Goal: Task Accomplishment & Management: Manage account settings

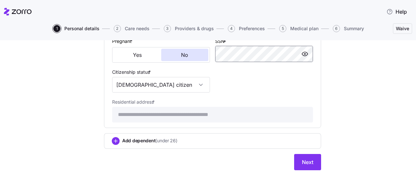
scroll to position [481, 0]
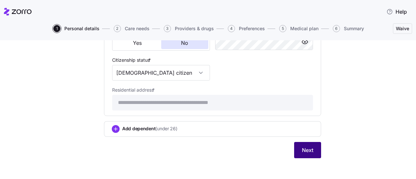
click at [308, 148] on span "Next" at bounding box center [307, 150] width 11 height 8
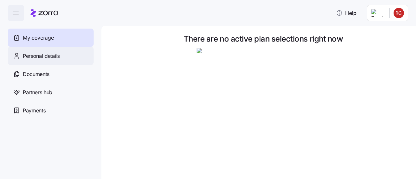
click at [40, 58] on span "Personal details" at bounding box center [41, 56] width 37 height 8
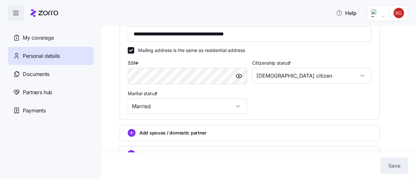
scroll to position [226, 0]
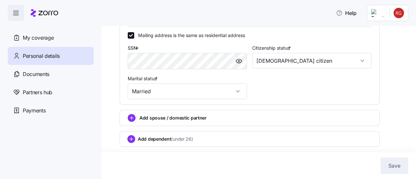
click at [149, 140] on span "Add dependent (under 26)" at bounding box center [165, 139] width 55 height 6
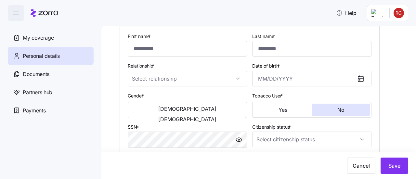
scroll to position [358, 0]
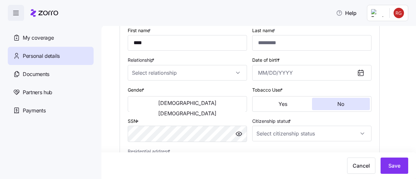
type input "****"
type input "*****"
click at [187, 67] on input "Relationship *" at bounding box center [187, 73] width 119 height 16
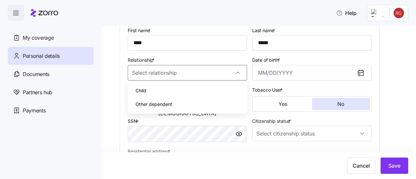
click at [157, 89] on div "Child" at bounding box center [187, 91] width 114 height 14
type input "Child"
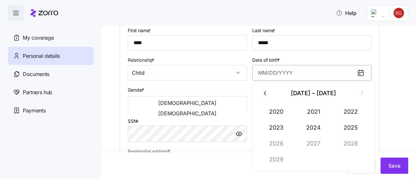
click at [290, 70] on input "Date of birth *" at bounding box center [311, 73] width 119 height 16
click at [311, 130] on button "2024" at bounding box center [313, 128] width 37 height 16
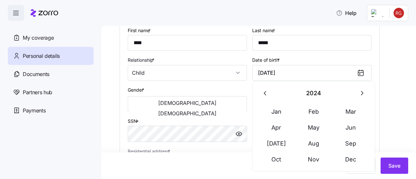
type input "February 14, 2024"
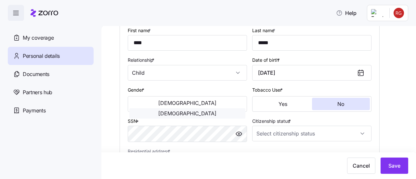
click at [226, 108] on button "Female" at bounding box center [187, 113] width 116 height 10
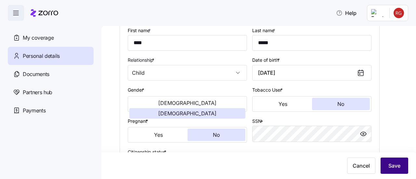
click at [393, 169] on span "Save" at bounding box center [394, 166] width 12 height 8
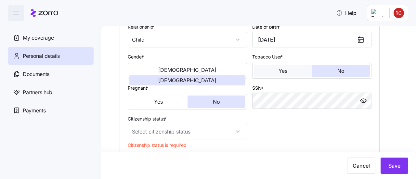
scroll to position [422, 0]
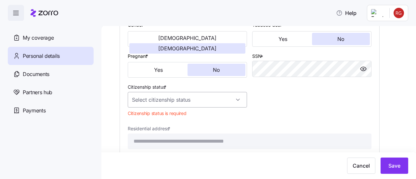
click at [229, 96] on input "Citizenship status *" at bounding box center [187, 100] width 119 height 16
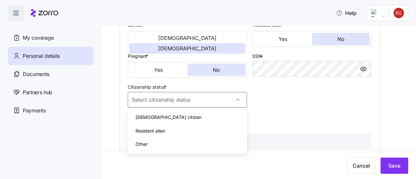
click at [180, 119] on div "US citizen" at bounding box center [187, 117] width 114 height 14
type input "US citizen"
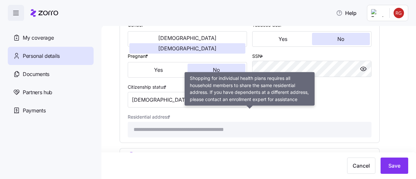
scroll to position [438, 0]
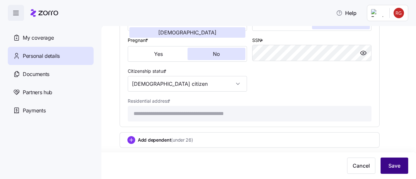
click at [393, 165] on span "Save" at bounding box center [394, 166] width 12 height 8
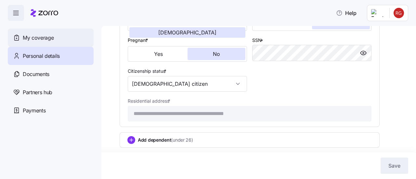
click at [36, 37] on span "My coverage" at bounding box center [38, 38] width 31 height 8
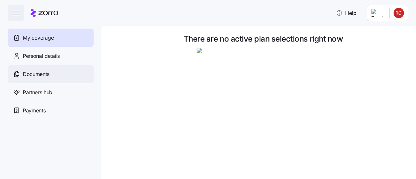
click at [43, 75] on span "Documents" at bounding box center [36, 74] width 27 height 8
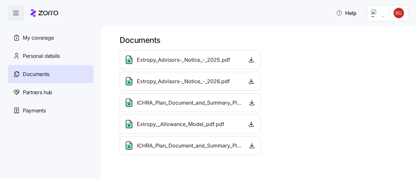
click at [18, 12] on icon "button" at bounding box center [16, 13] width 8 height 8
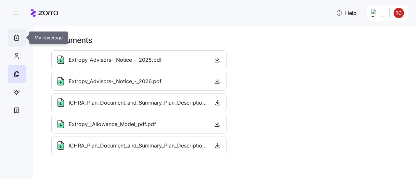
click at [18, 39] on icon at bounding box center [16, 38] width 7 height 8
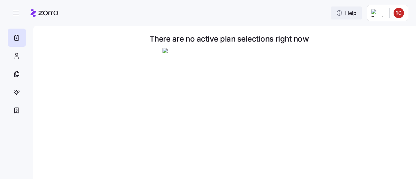
click at [356, 12] on span "Help" at bounding box center [346, 13] width 20 height 8
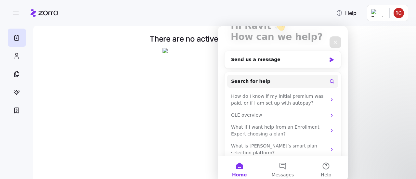
scroll to position [53, 0]
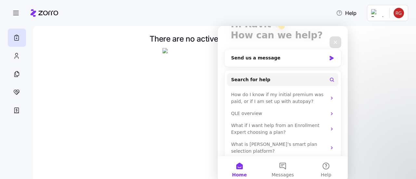
click at [110, 81] on div at bounding box center [228, 114] width 355 height 133
click at [337, 41] on icon "Close" at bounding box center [335, 42] width 5 height 5
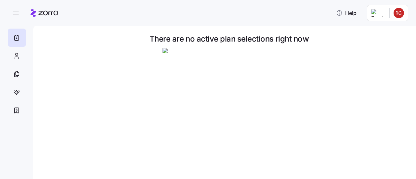
scroll to position [0, 0]
click at [14, 54] on icon at bounding box center [16, 56] width 7 height 8
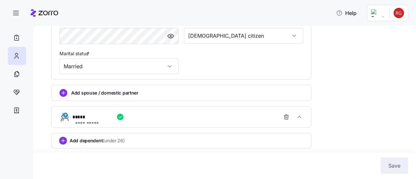
scroll to position [253, 0]
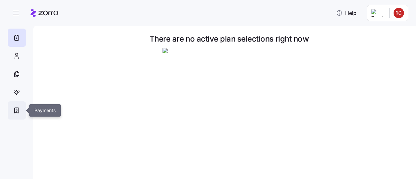
click at [15, 110] on icon at bounding box center [16, 111] width 7 height 8
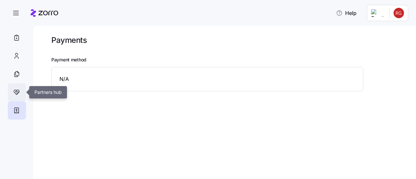
click at [16, 89] on icon at bounding box center [16, 92] width 7 height 8
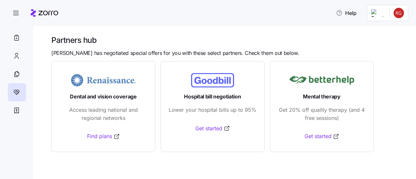
click at [54, 9] on icon at bounding box center [45, 13] width 28 height 8
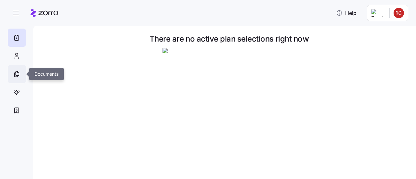
click at [16, 74] on icon at bounding box center [16, 74] width 7 height 8
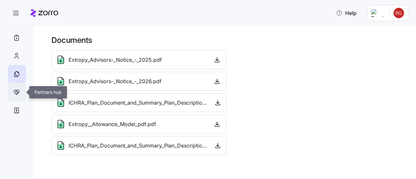
click at [17, 93] on icon at bounding box center [16, 92] width 7 height 8
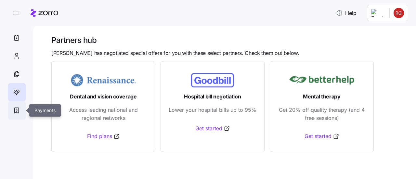
click at [19, 112] on icon at bounding box center [16, 111] width 7 height 8
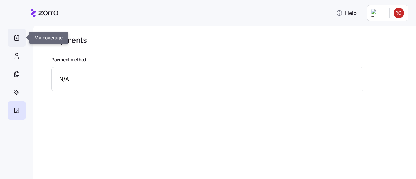
click at [18, 36] on icon at bounding box center [17, 38] width 4 height 5
